Goal: Task Accomplishment & Management: Use online tool/utility

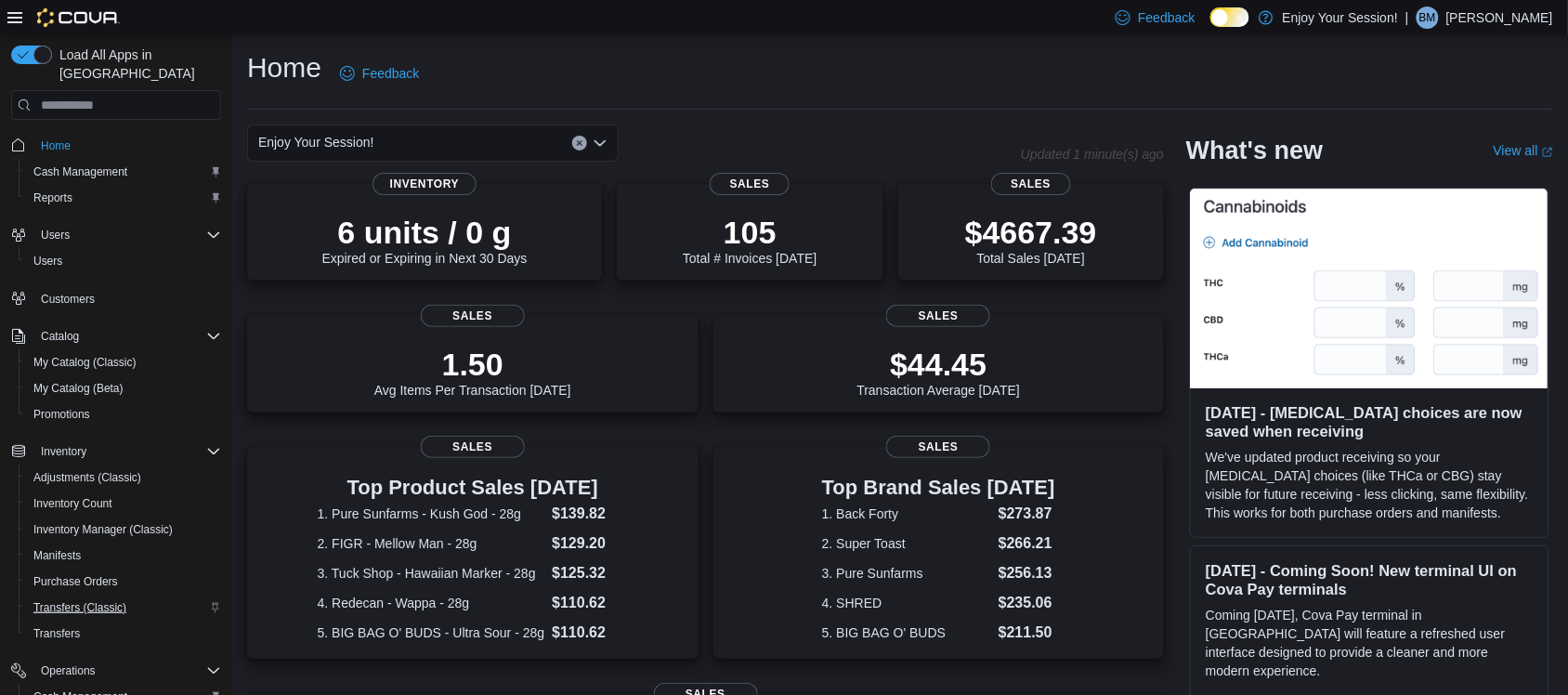
scroll to position [139, 0]
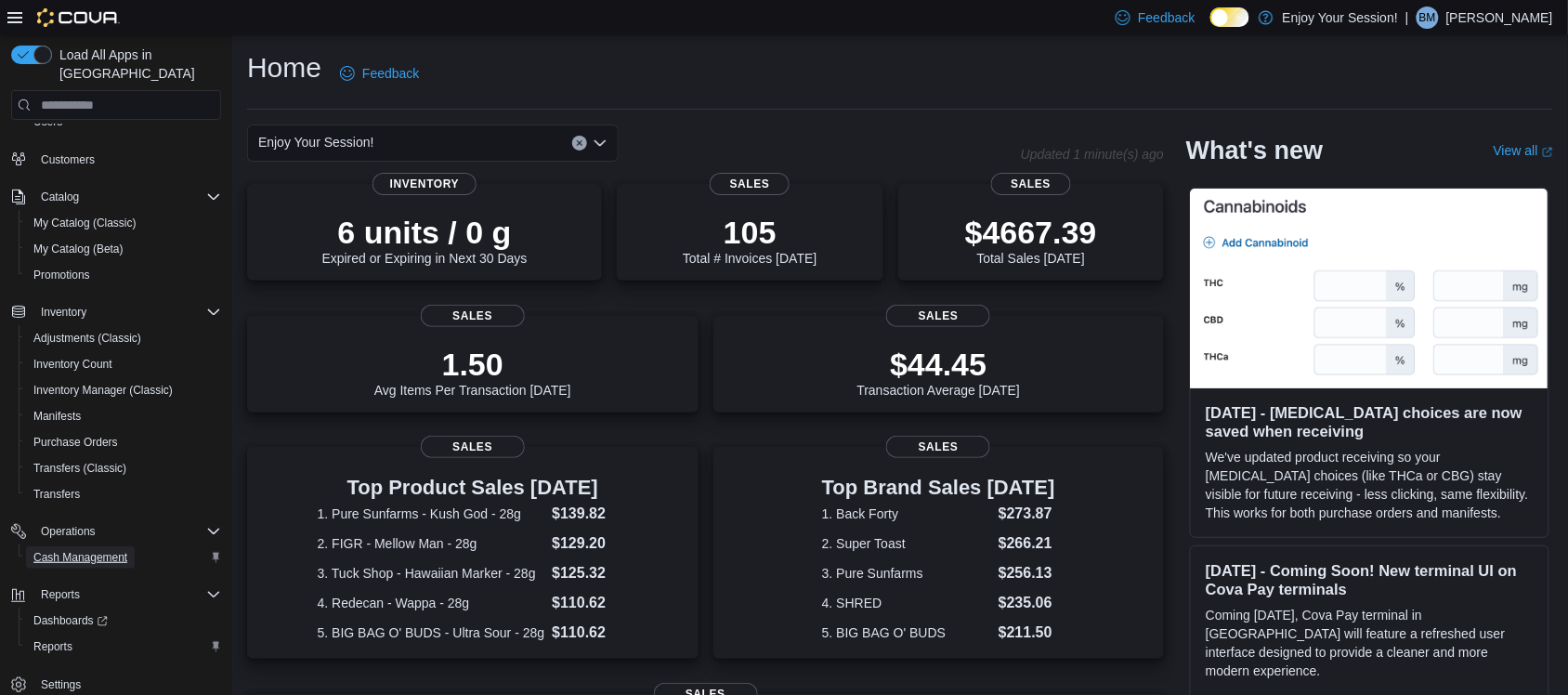
click at [122, 550] on span "Cash Management" at bounding box center [80, 557] width 93 height 15
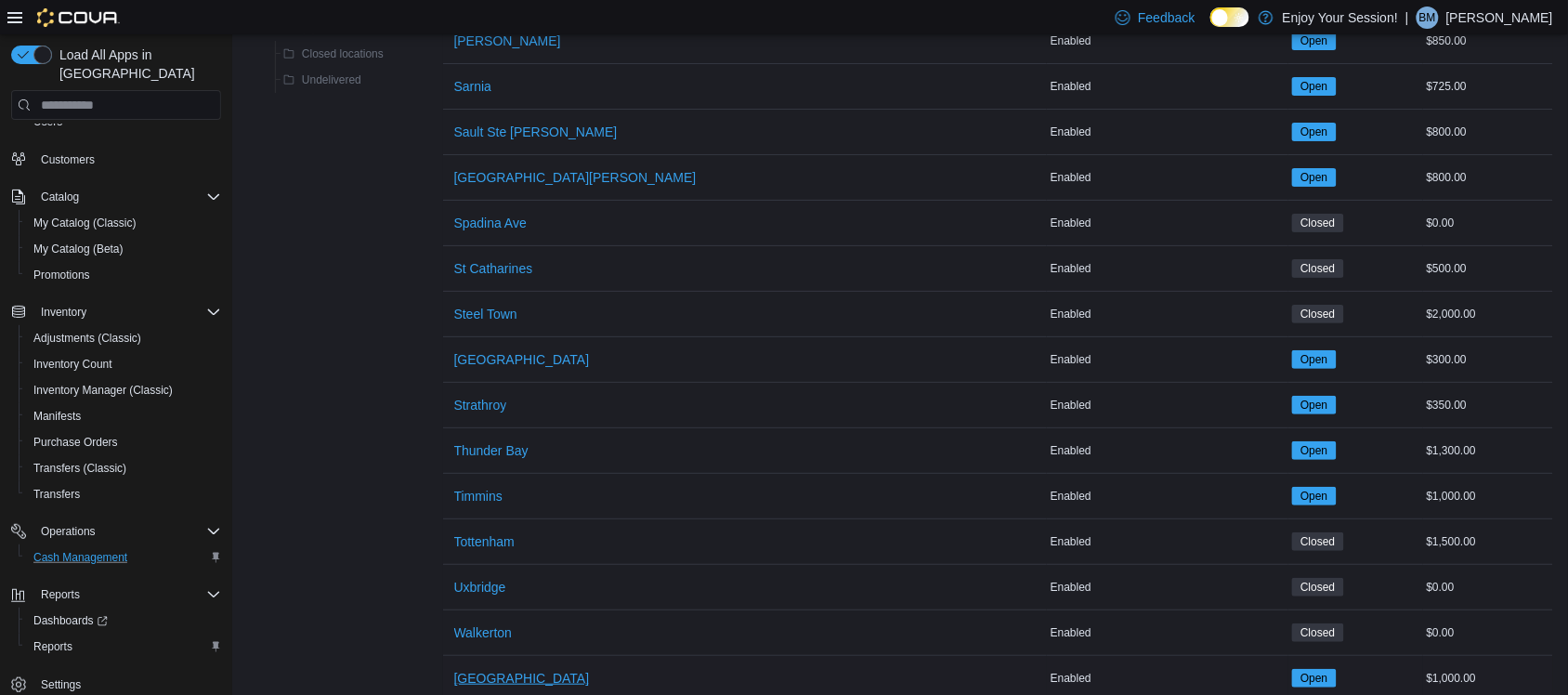
scroll to position [2233, 0]
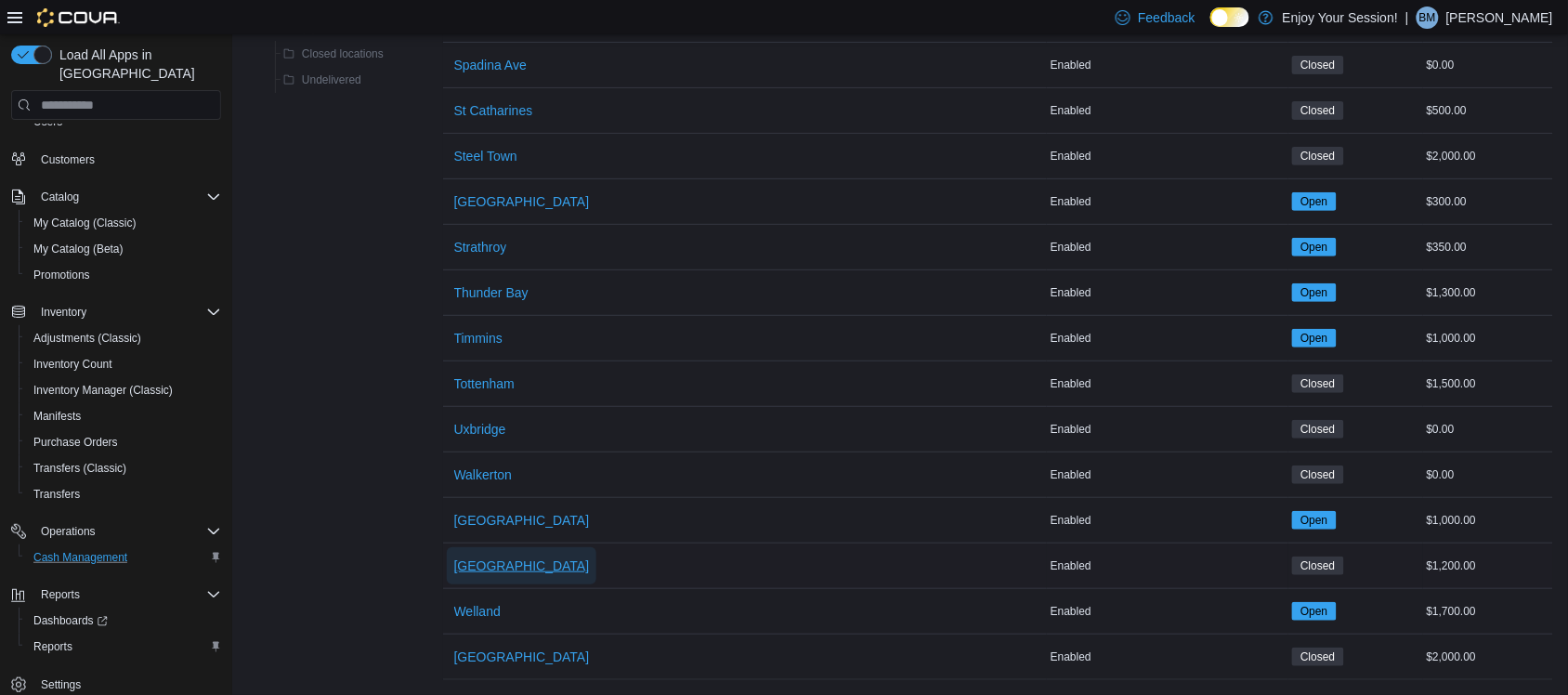
click at [489, 547] on span "Waterloo" at bounding box center [522, 566] width 135 height 37
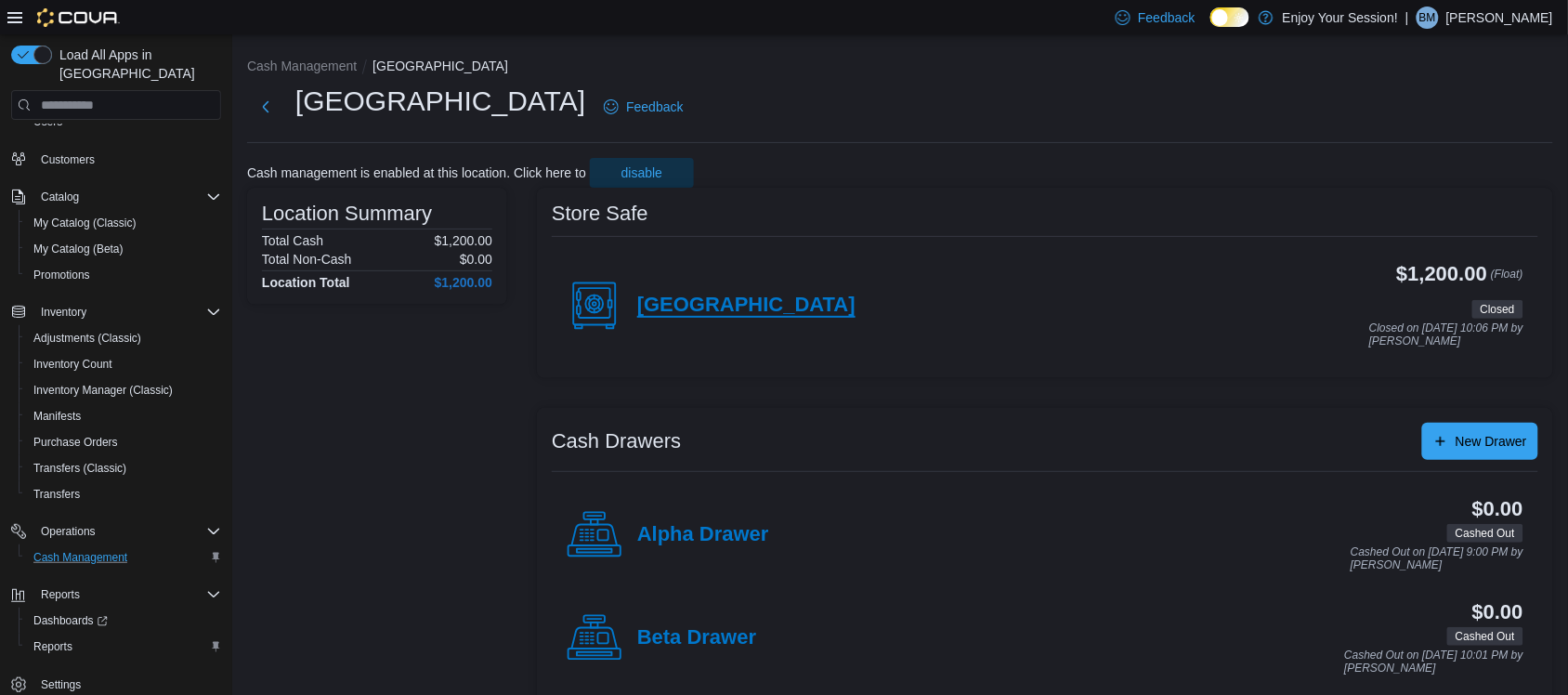
click at [707, 304] on h4 "Waterloo" at bounding box center [747, 306] width 218 height 24
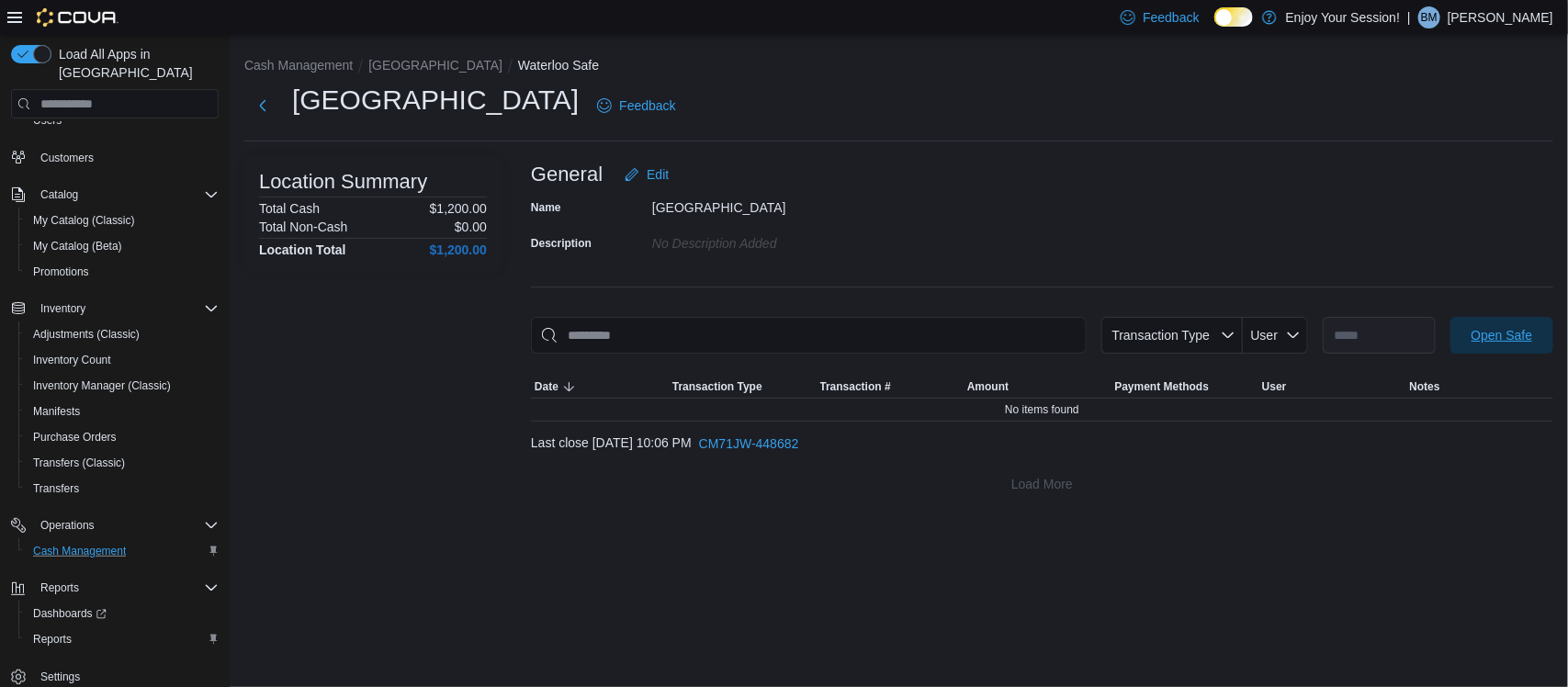
click at [1479, 321] on span "Open Safe" at bounding box center [1503, 335] width 81 height 37
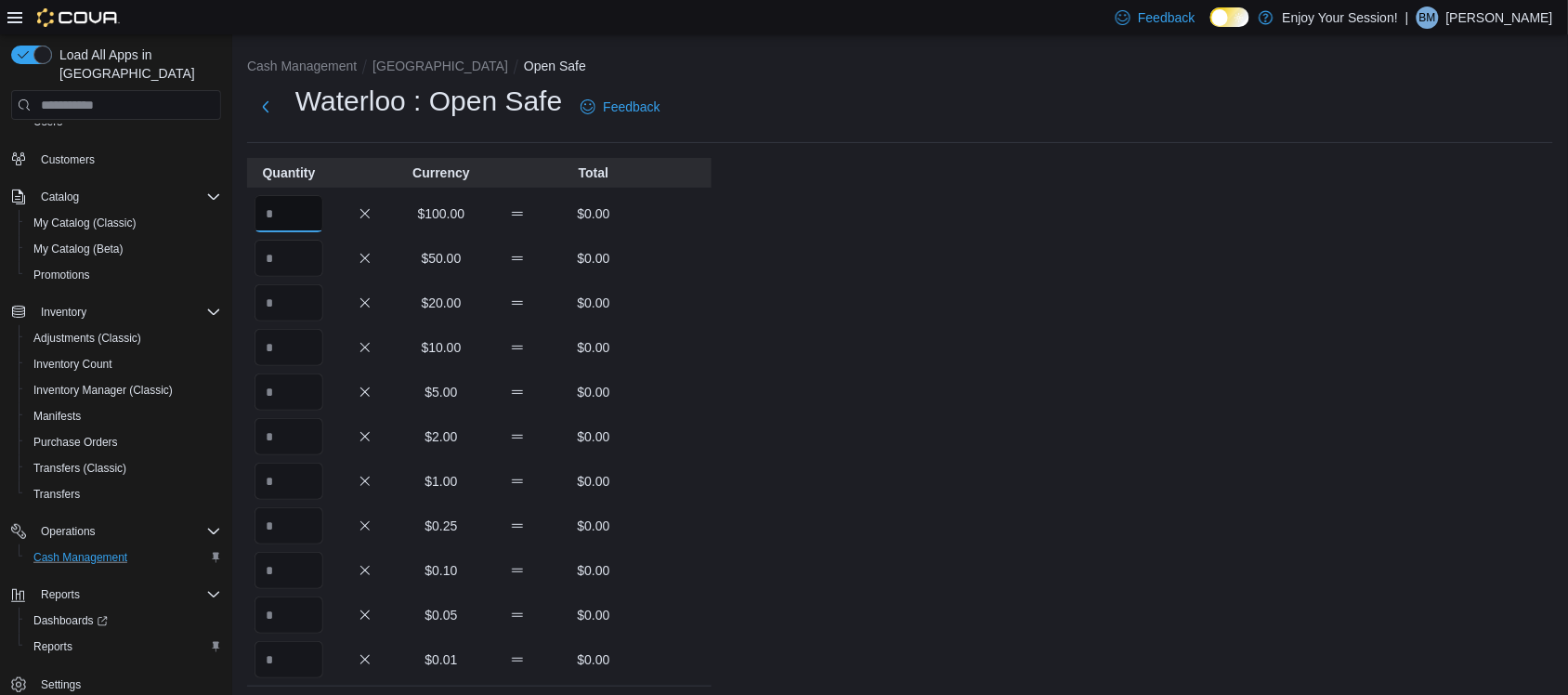
drag, startPoint x: 307, startPoint y: 202, endPoint x: 307, endPoint y: 215, distance: 13.0
click at [307, 215] on input "Quantity" at bounding box center [289, 213] width 69 height 37
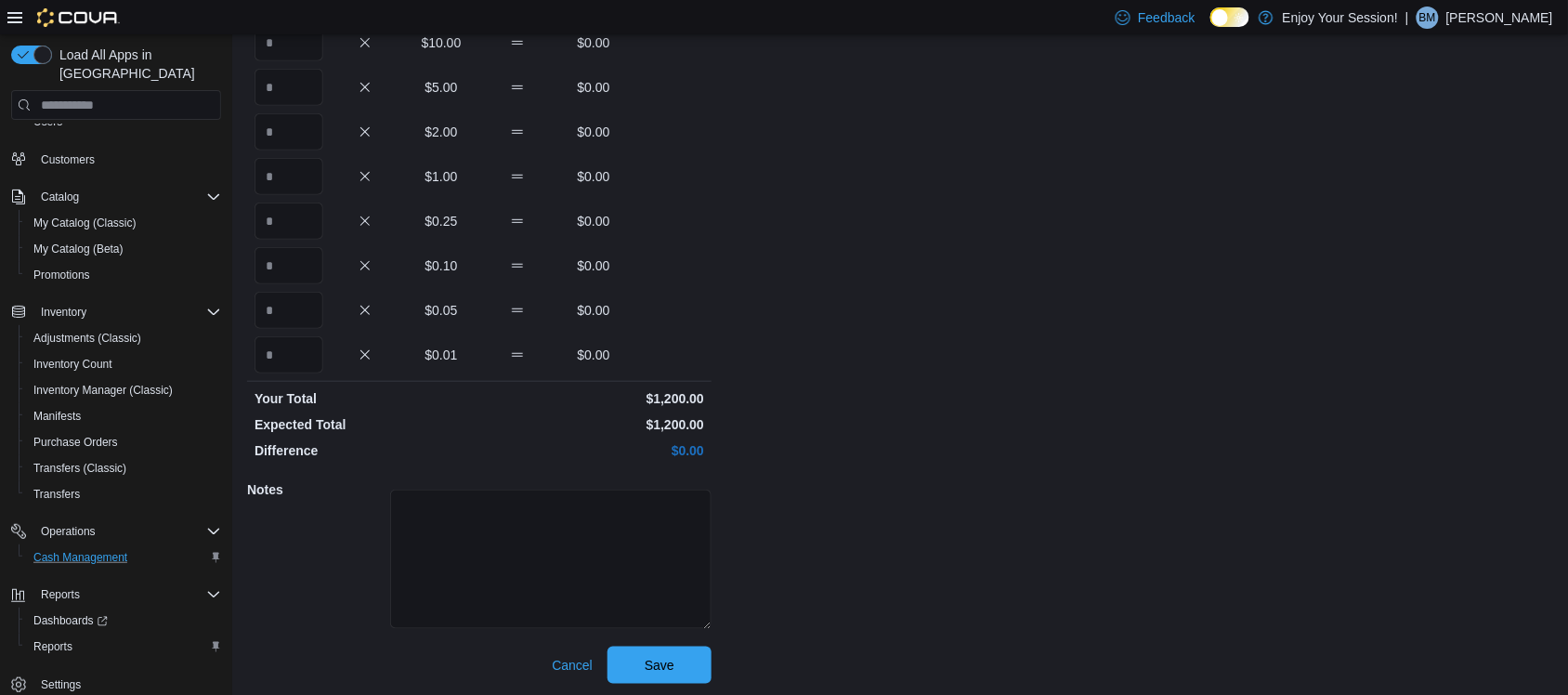
scroll to position [308, 0]
type input "**"
click at [693, 670] on span "Save" at bounding box center [660, 662] width 82 height 37
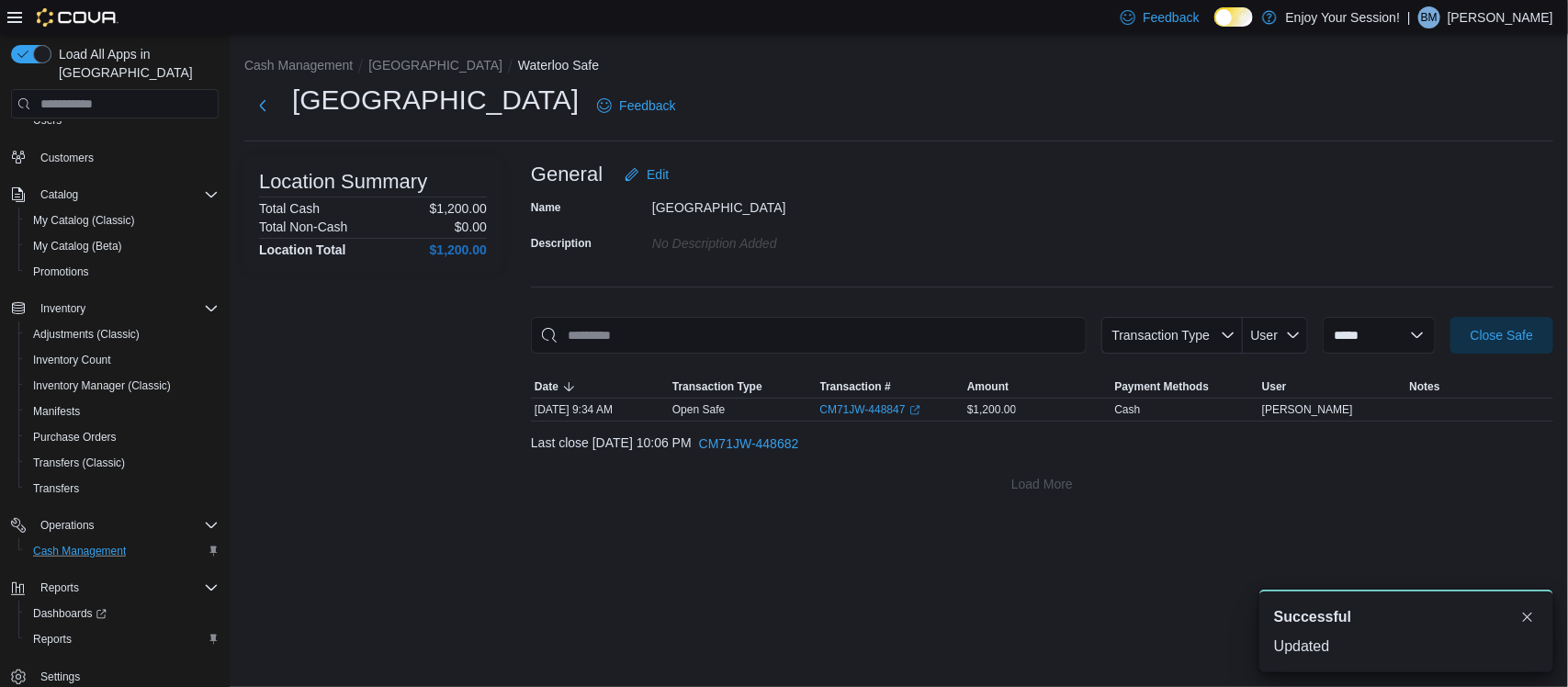
click at [386, 56] on li "Waterloo" at bounding box center [444, 64] width 150 height 18
click at [386, 61] on button "Waterloo" at bounding box center [435, 64] width 134 height 14
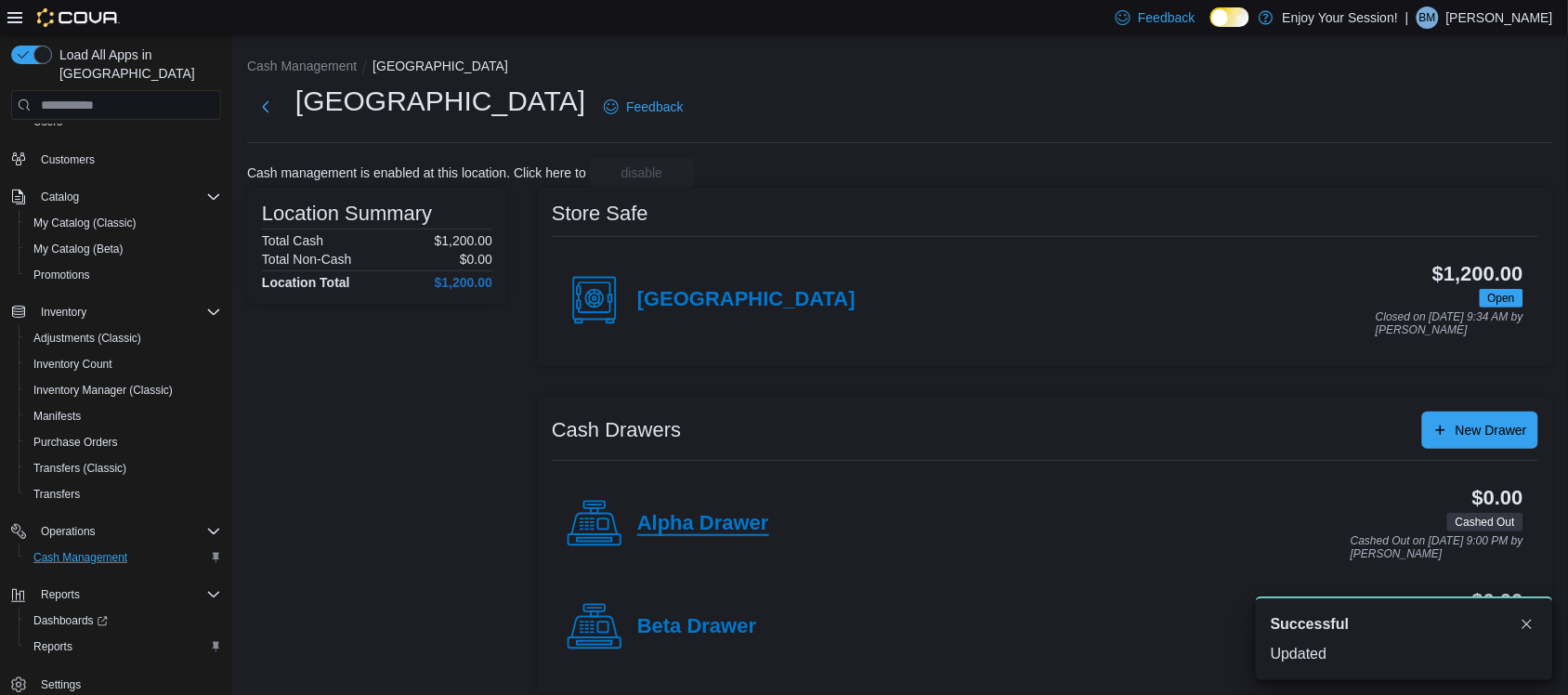
click at [674, 513] on h4 "Alpha Drawer" at bounding box center [704, 524] width 132 height 24
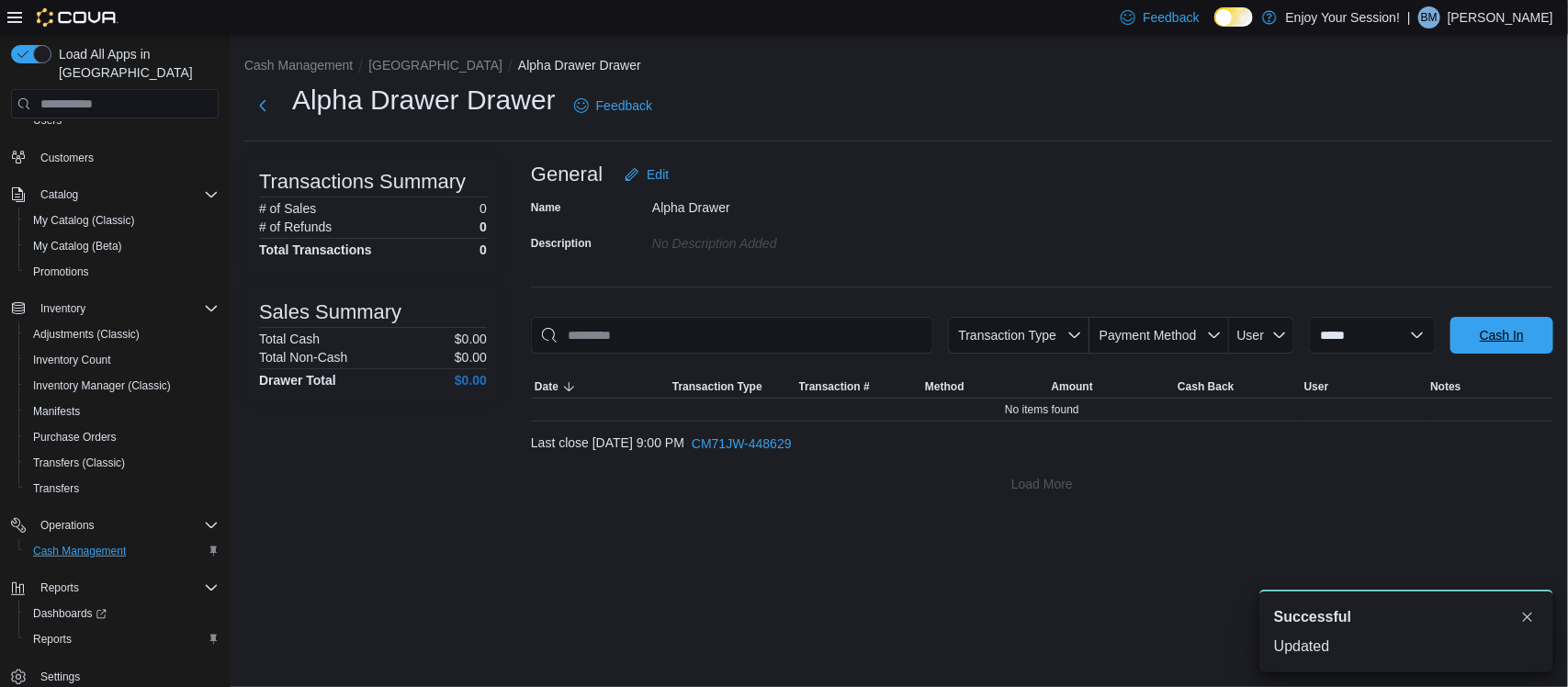
click at [1519, 338] on span "Cash In" at bounding box center [1503, 335] width 44 height 18
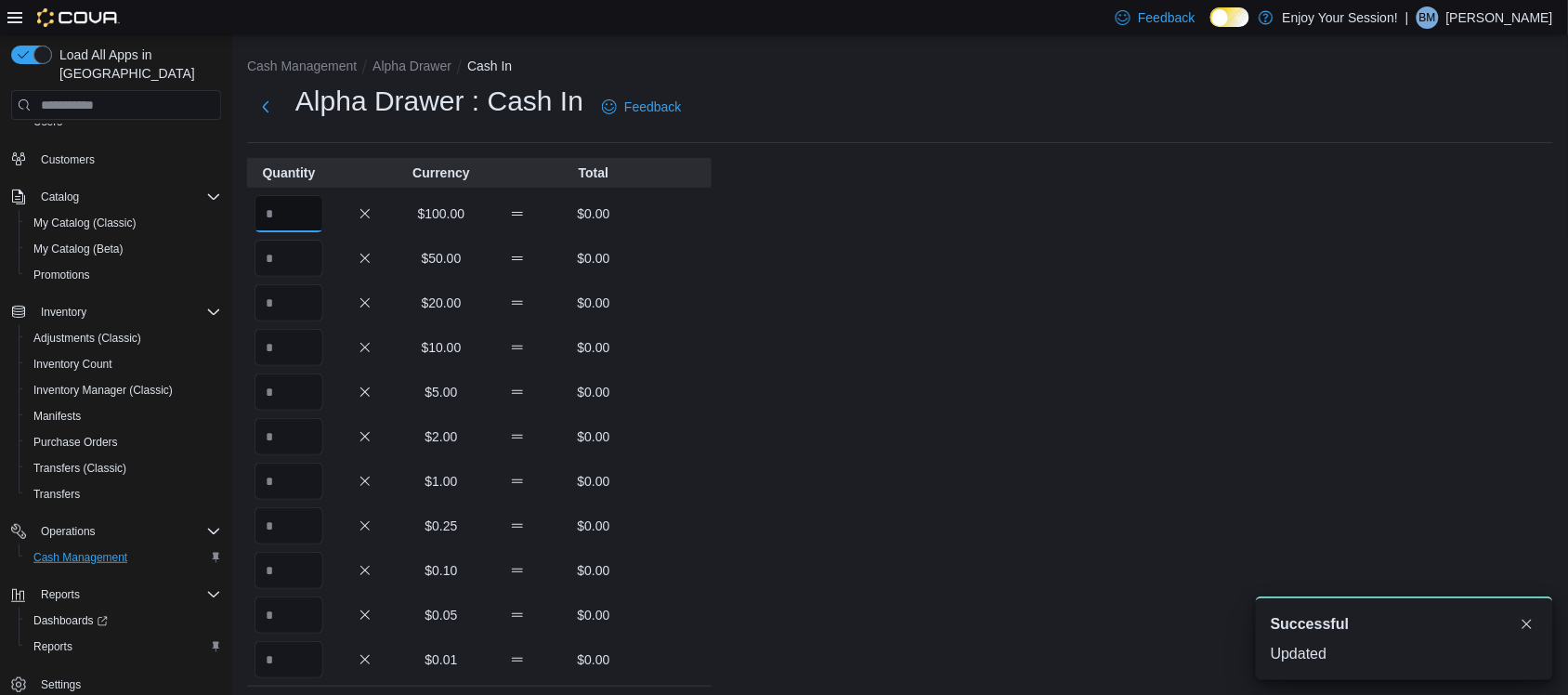
click at [310, 214] on input "Quantity" at bounding box center [289, 213] width 69 height 37
type input "*"
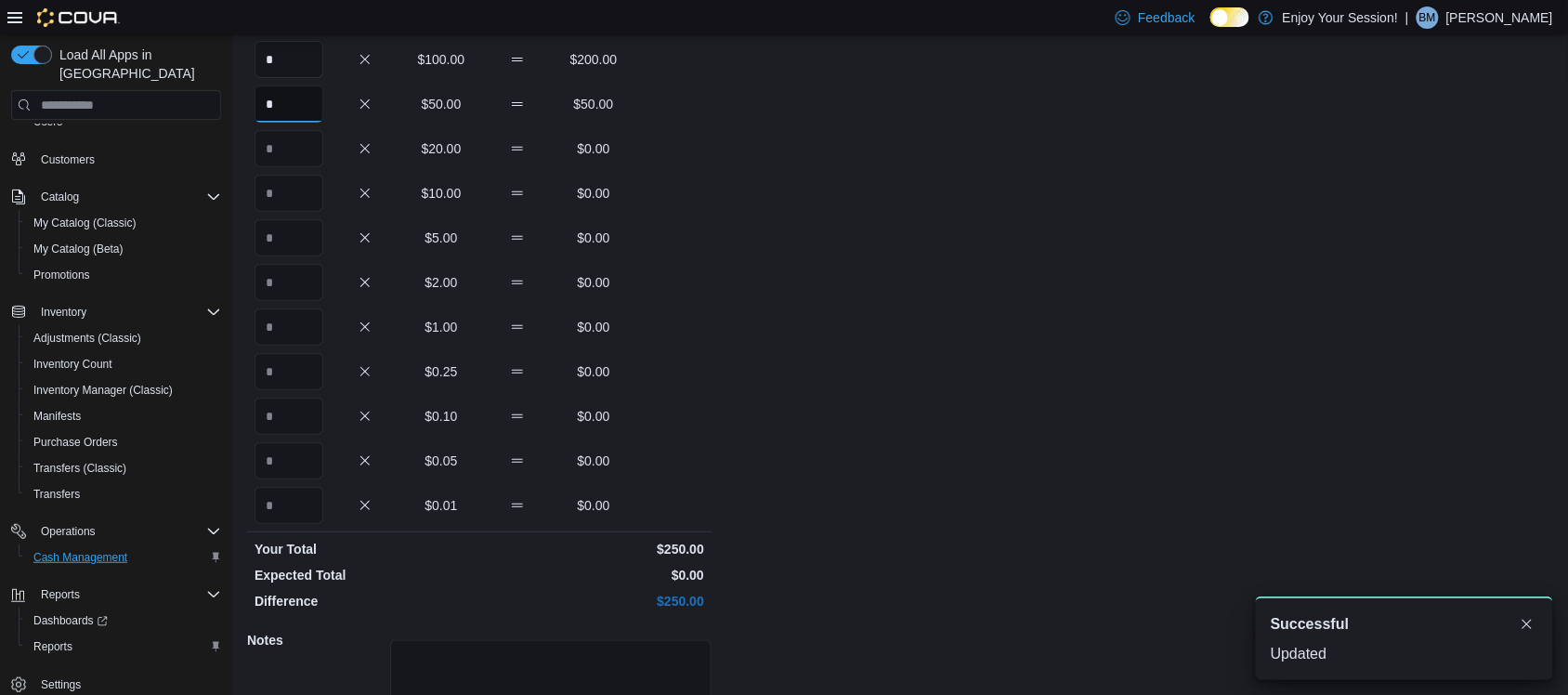
scroll to position [308, 0]
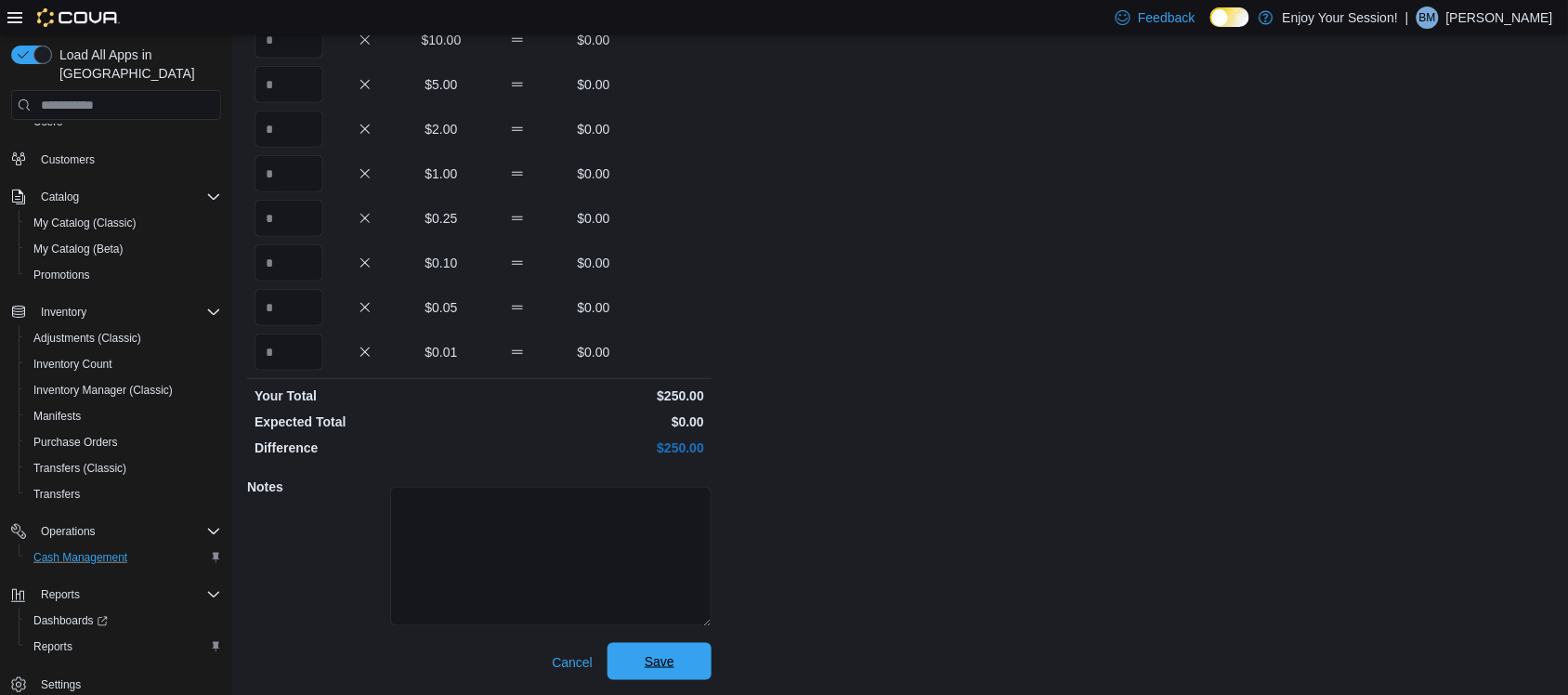
type input "*"
click at [638, 662] on span "Save" at bounding box center [660, 662] width 82 height 37
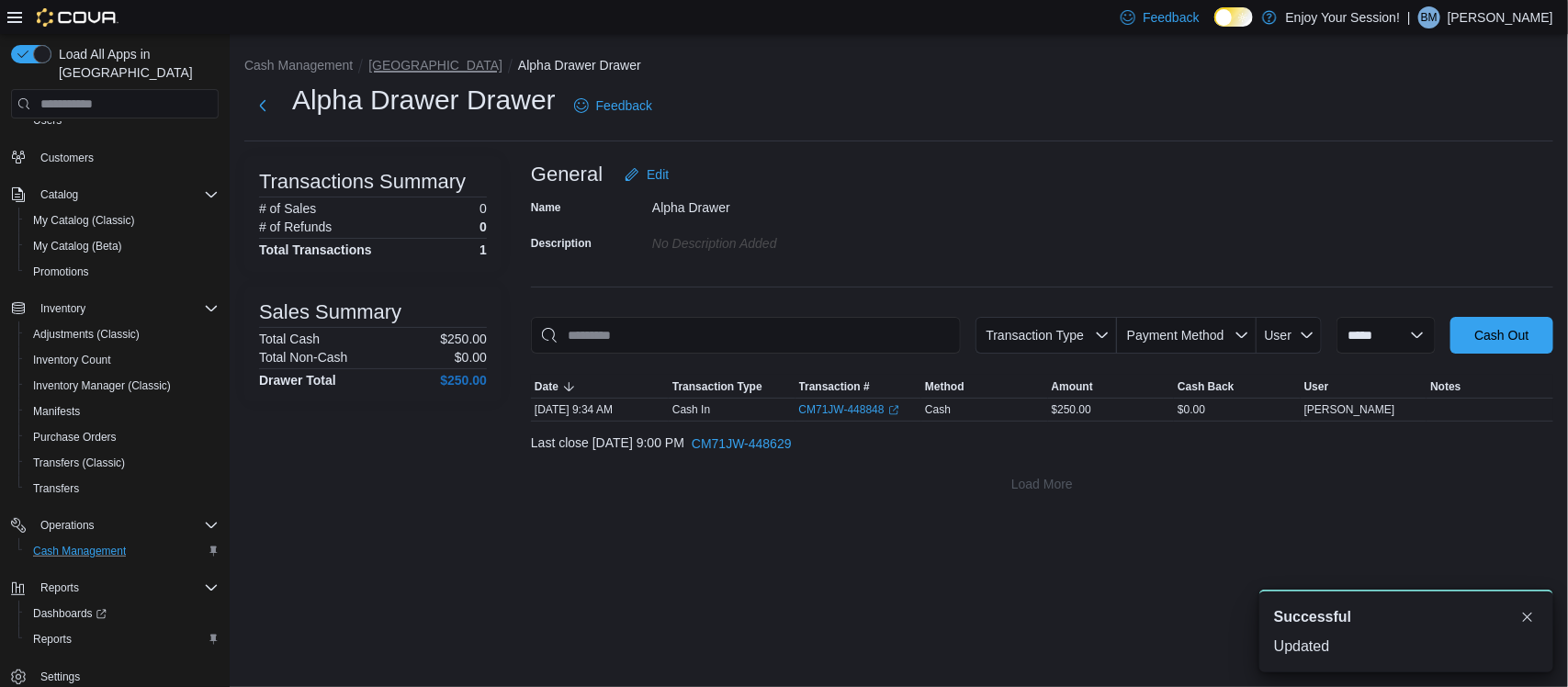
click at [388, 63] on button "Waterloo" at bounding box center [435, 64] width 134 height 14
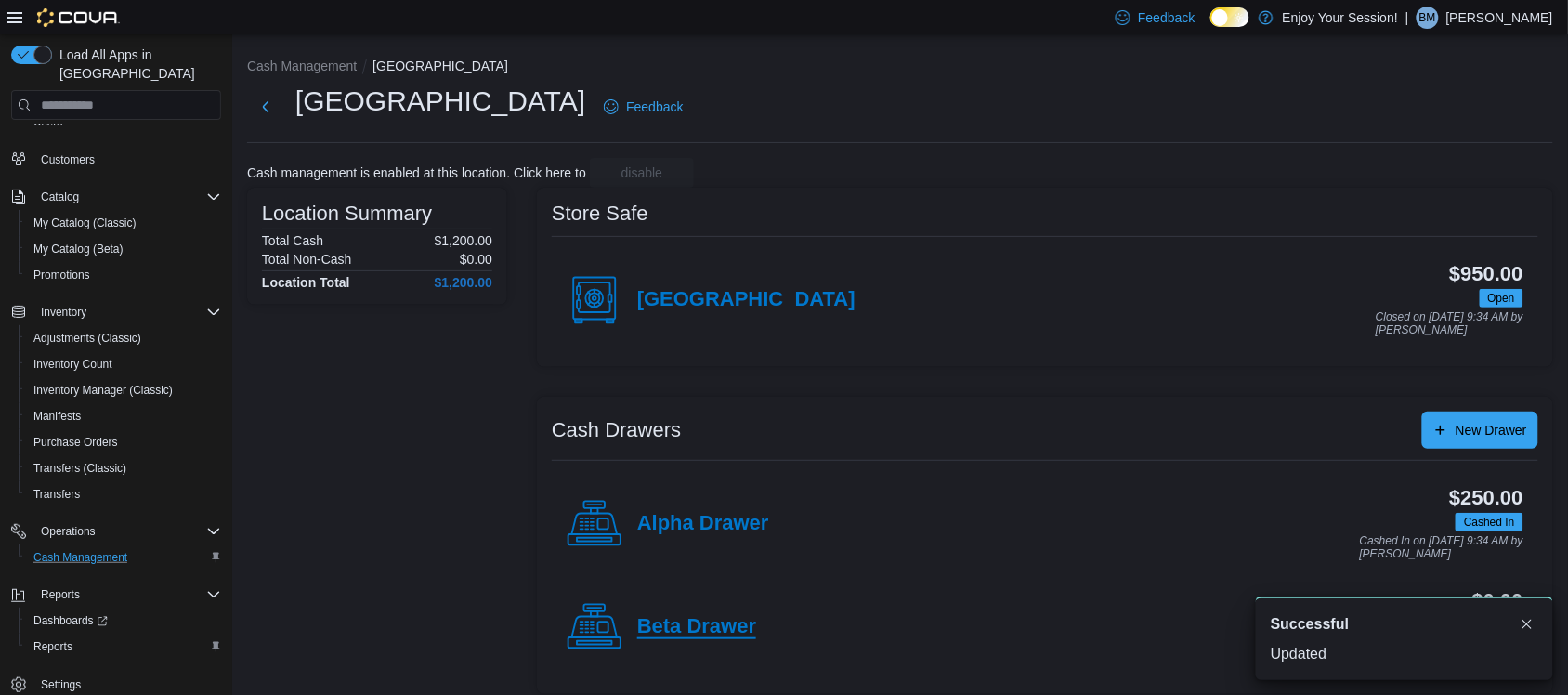
click at [740, 629] on h4 "Beta Drawer" at bounding box center [697, 627] width 119 height 24
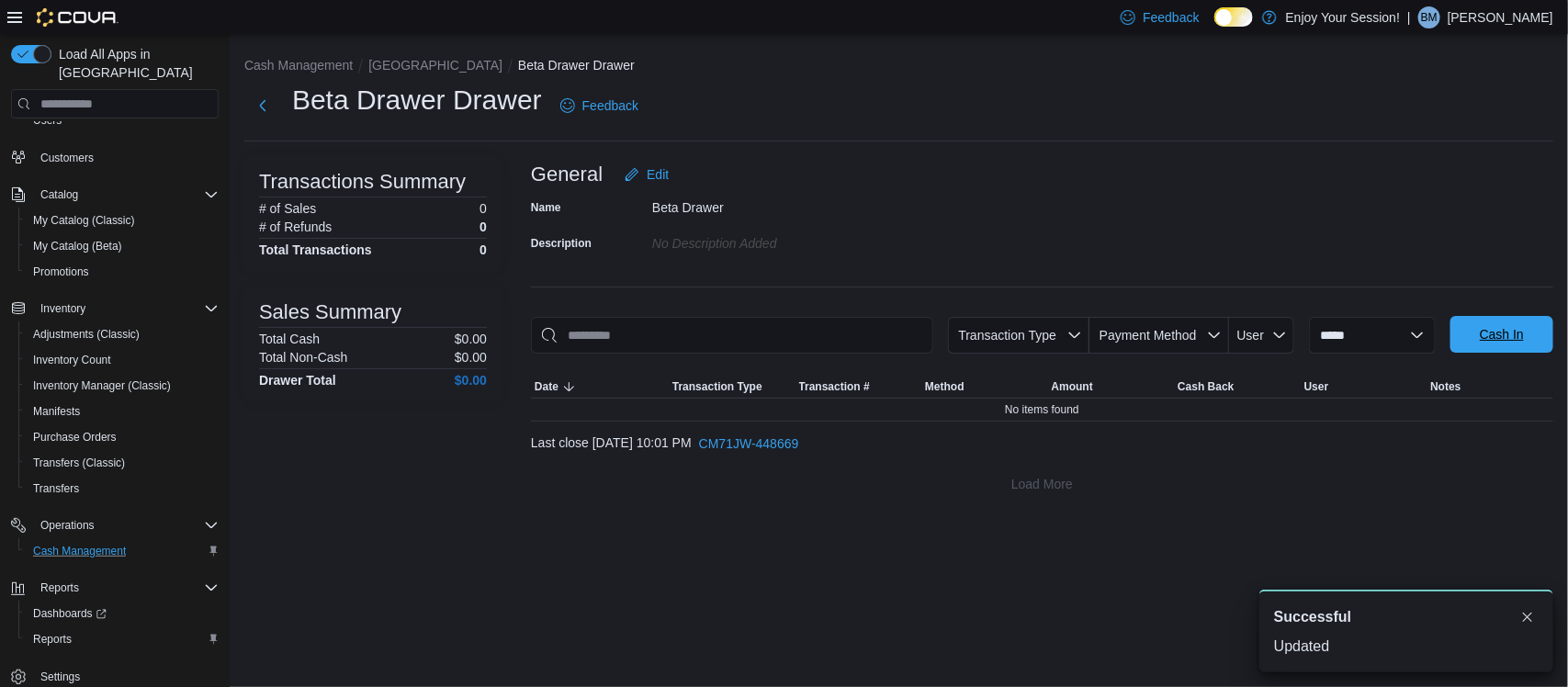
click at [1481, 317] on div "**********" at bounding box center [1431, 335] width 244 height 37
click at [1481, 331] on span "Cash In" at bounding box center [1503, 334] width 44 height 18
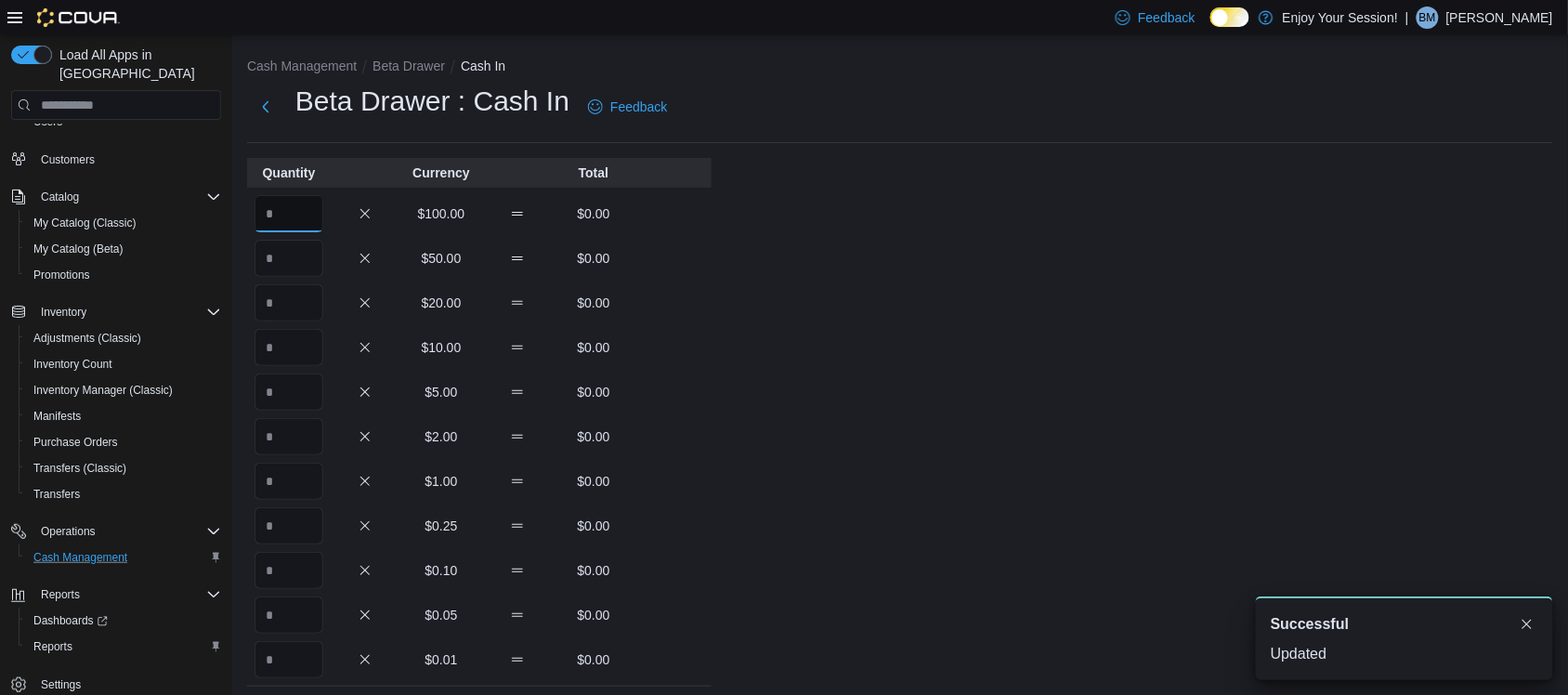
click at [285, 215] on input "Quantity" at bounding box center [289, 213] width 69 height 37
type input "*"
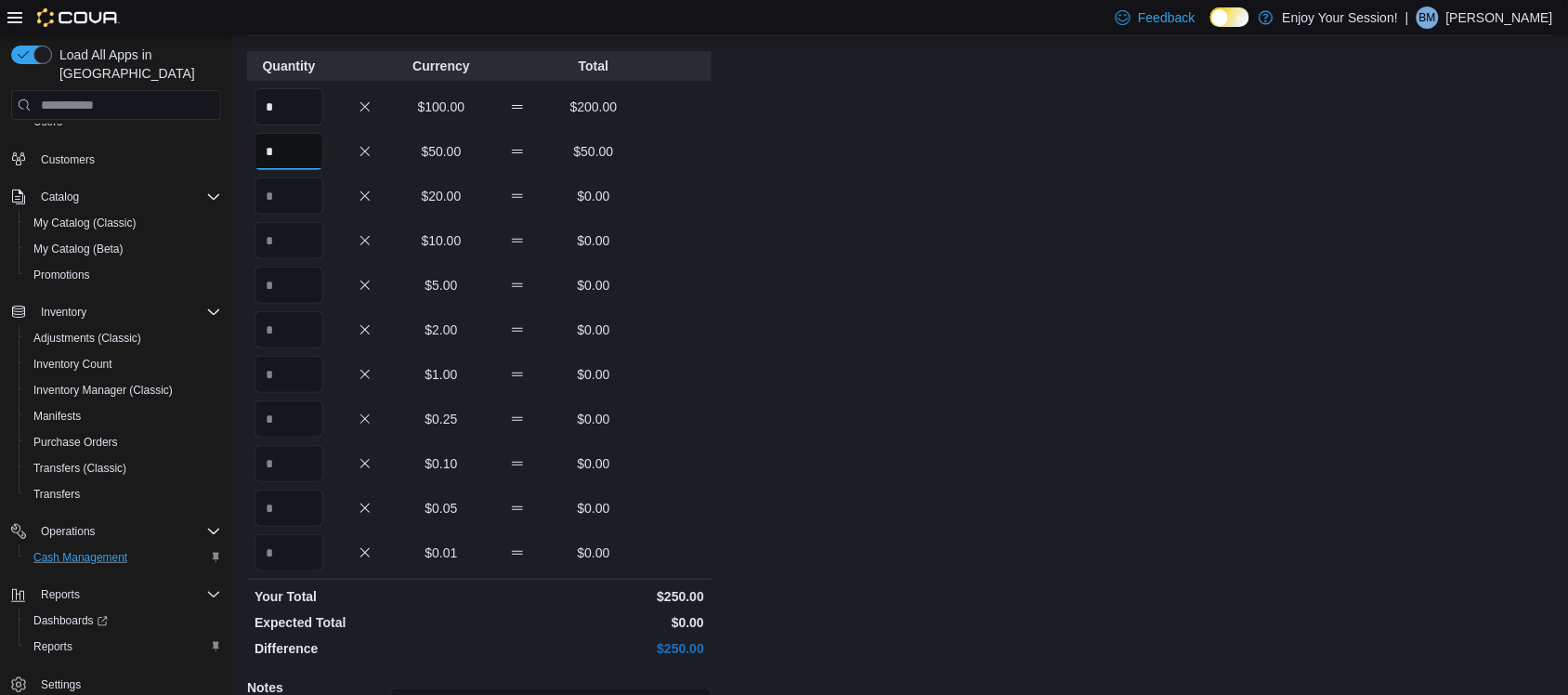
scroll to position [308, 0]
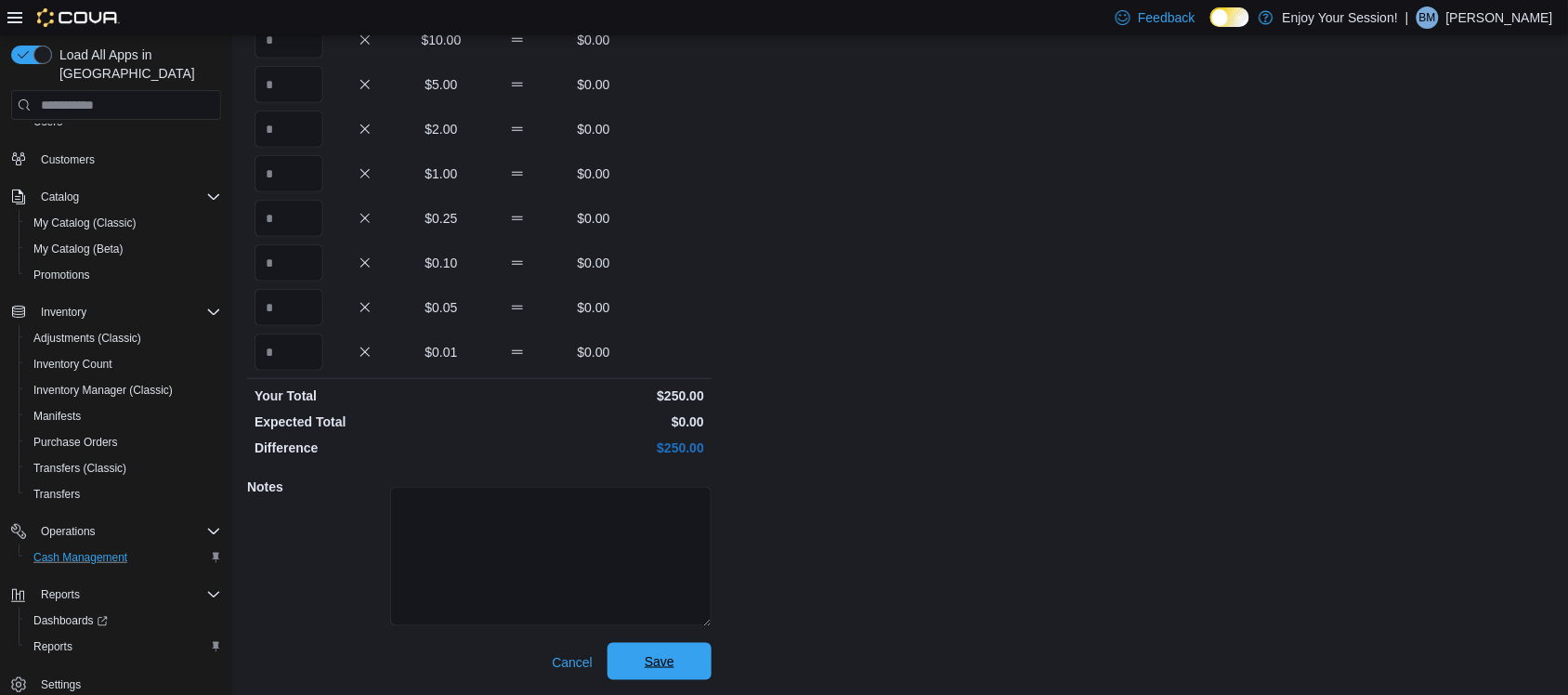
type input "*"
click at [663, 665] on span "Save" at bounding box center [659, 661] width 30 height 18
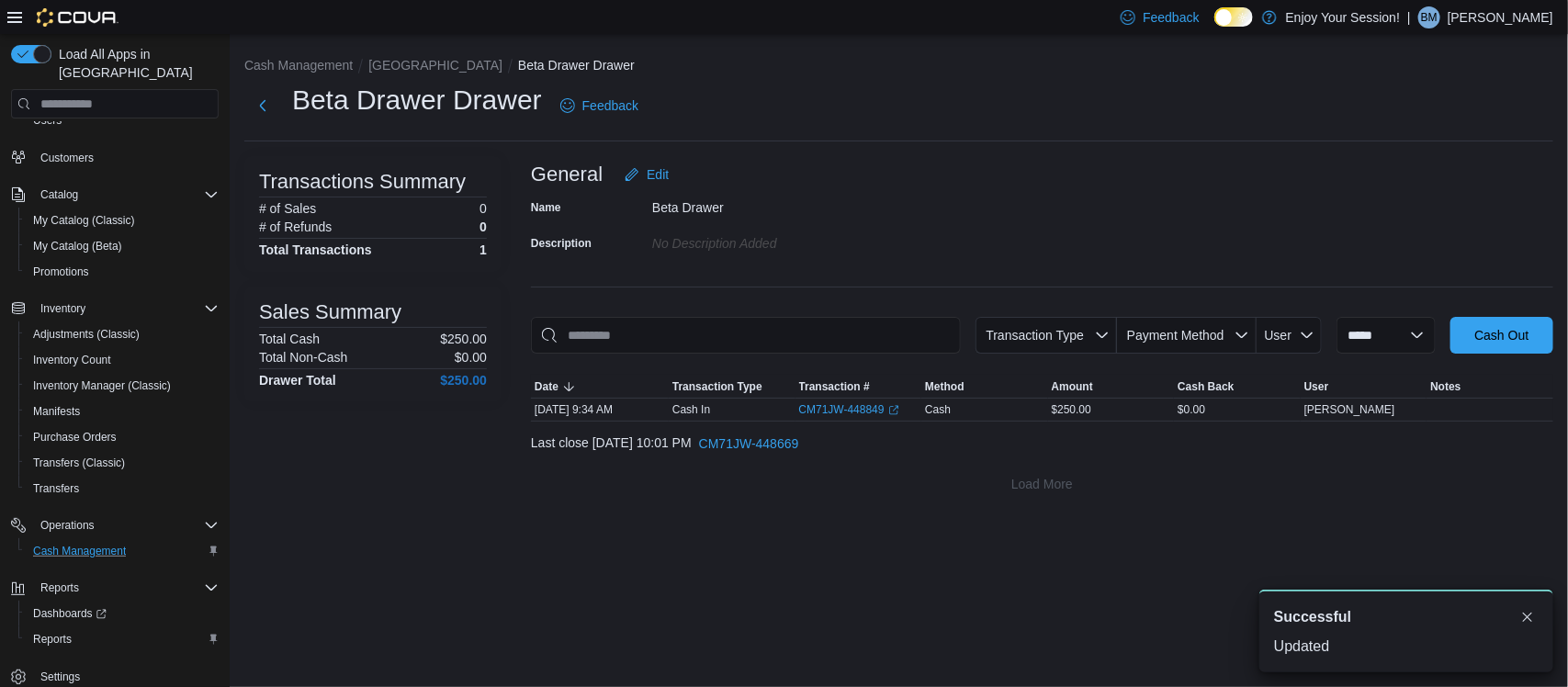
click at [388, 76] on ol "Cash Management Waterloo Beta Drawer Drawer" at bounding box center [899, 66] width 1309 height 22
click at [391, 71] on li "Waterloo" at bounding box center [444, 64] width 150 height 18
click at [391, 71] on button "Waterloo" at bounding box center [435, 64] width 134 height 14
